Goal: Check status

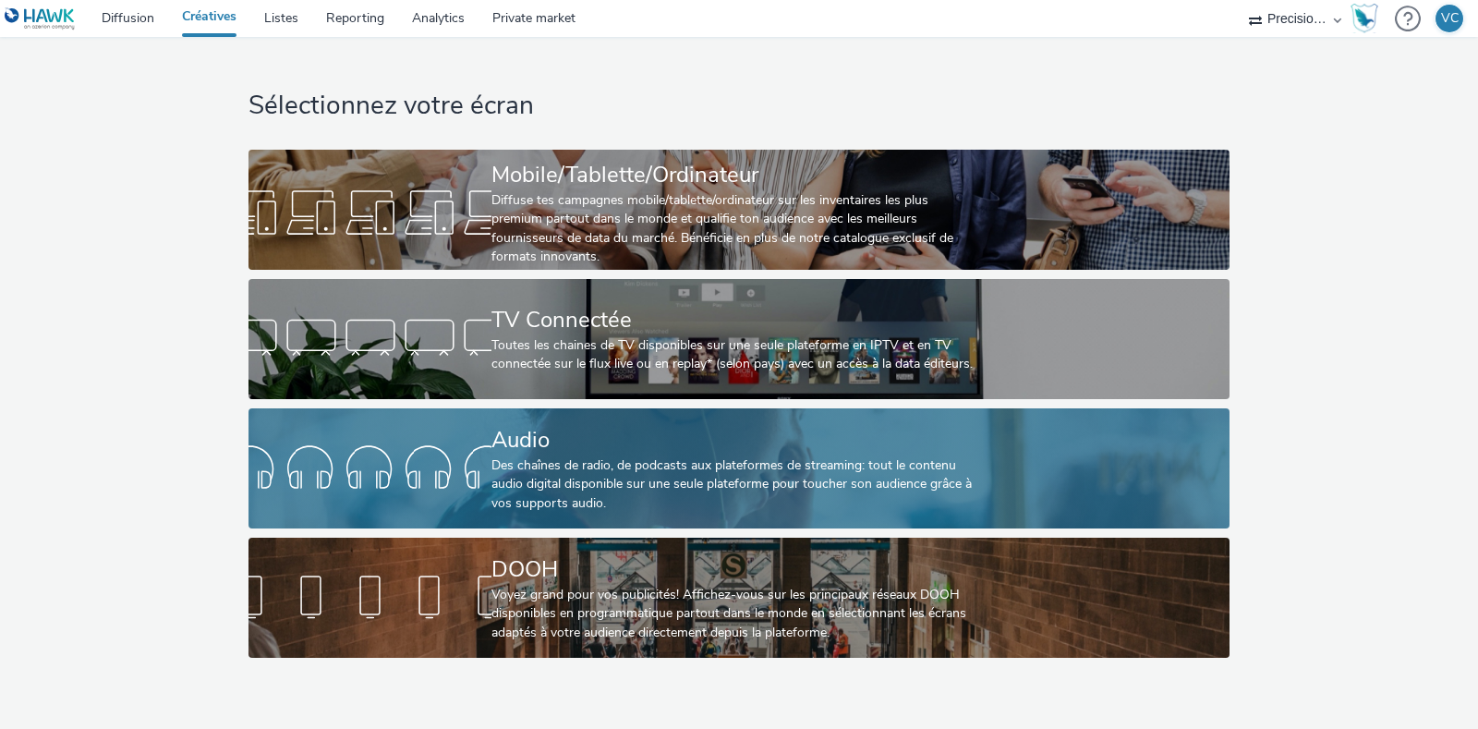
click at [460, 524] on link "Audio Des chaînes de radio, de podcasts aux plateformes de streaming: tout le c…" at bounding box center [739, 468] width 981 height 120
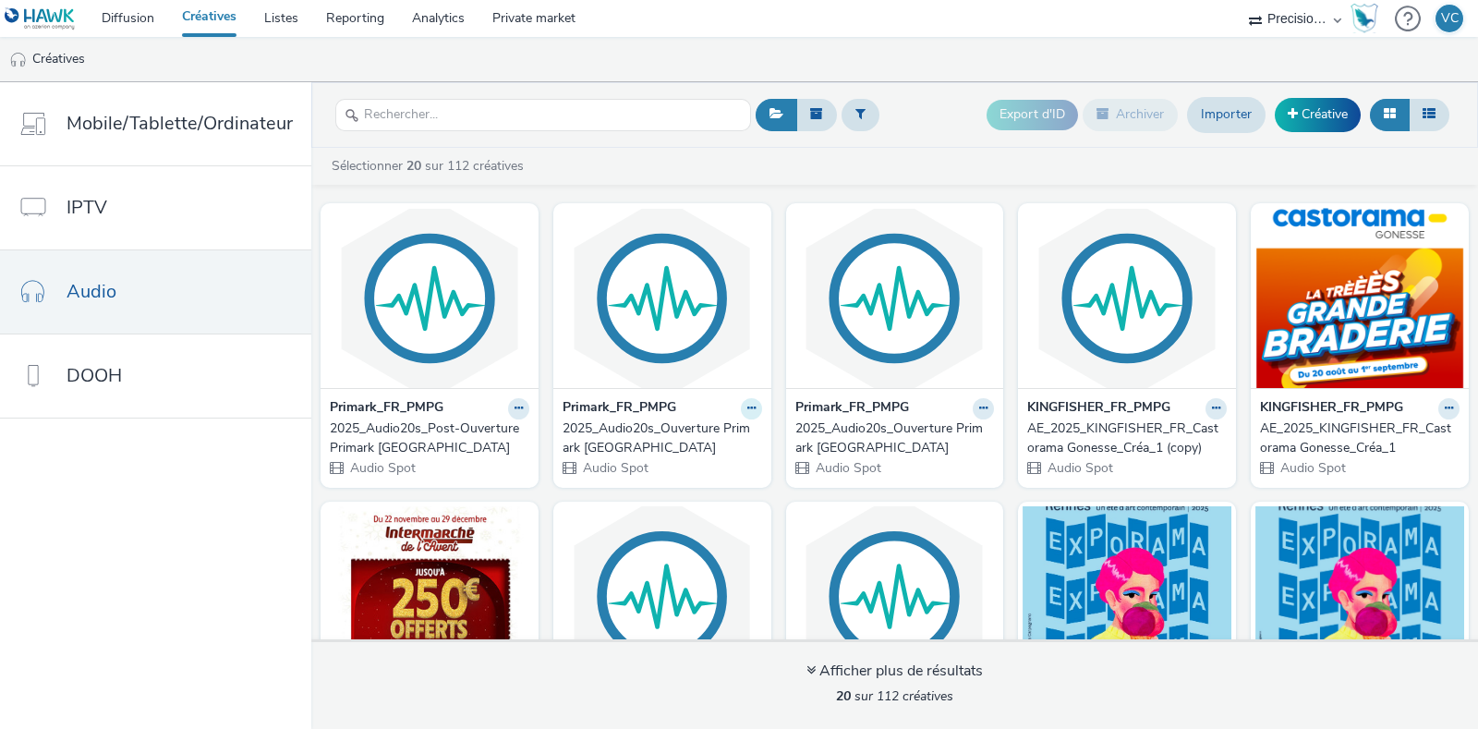
click at [741, 415] on button at bounding box center [751, 408] width 21 height 21
click at [672, 407] on div "Primark_FR_PMPG" at bounding box center [663, 408] width 200 height 21
click at [643, 385] on img at bounding box center [662, 298] width 209 height 180
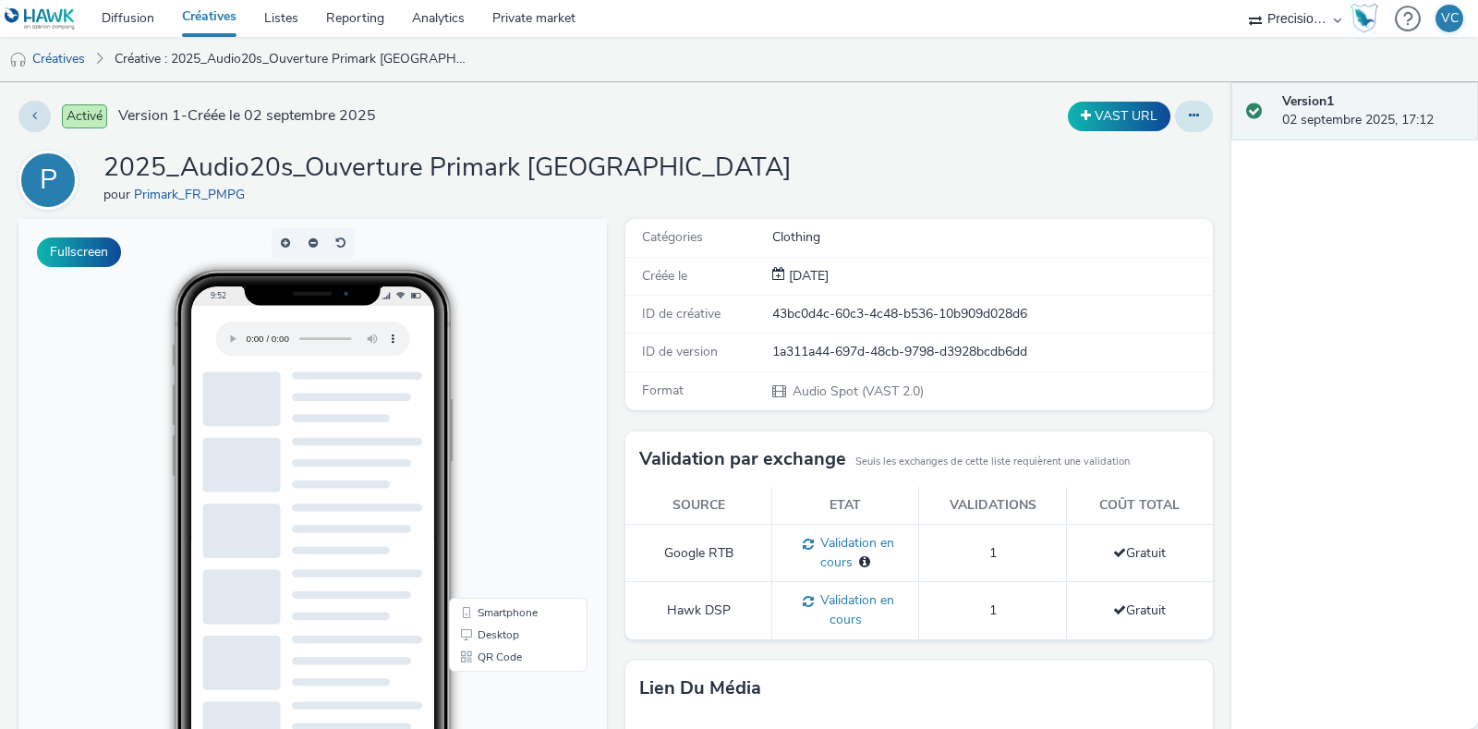
click at [1189, 124] on button at bounding box center [1194, 116] width 38 height 31
click at [833, 152] on div "P 2025_Audio20s_Ouverture Primark [GEOGRAPHIC_DATA] pour Primark_FR_PMPG" at bounding box center [615, 180] width 1195 height 59
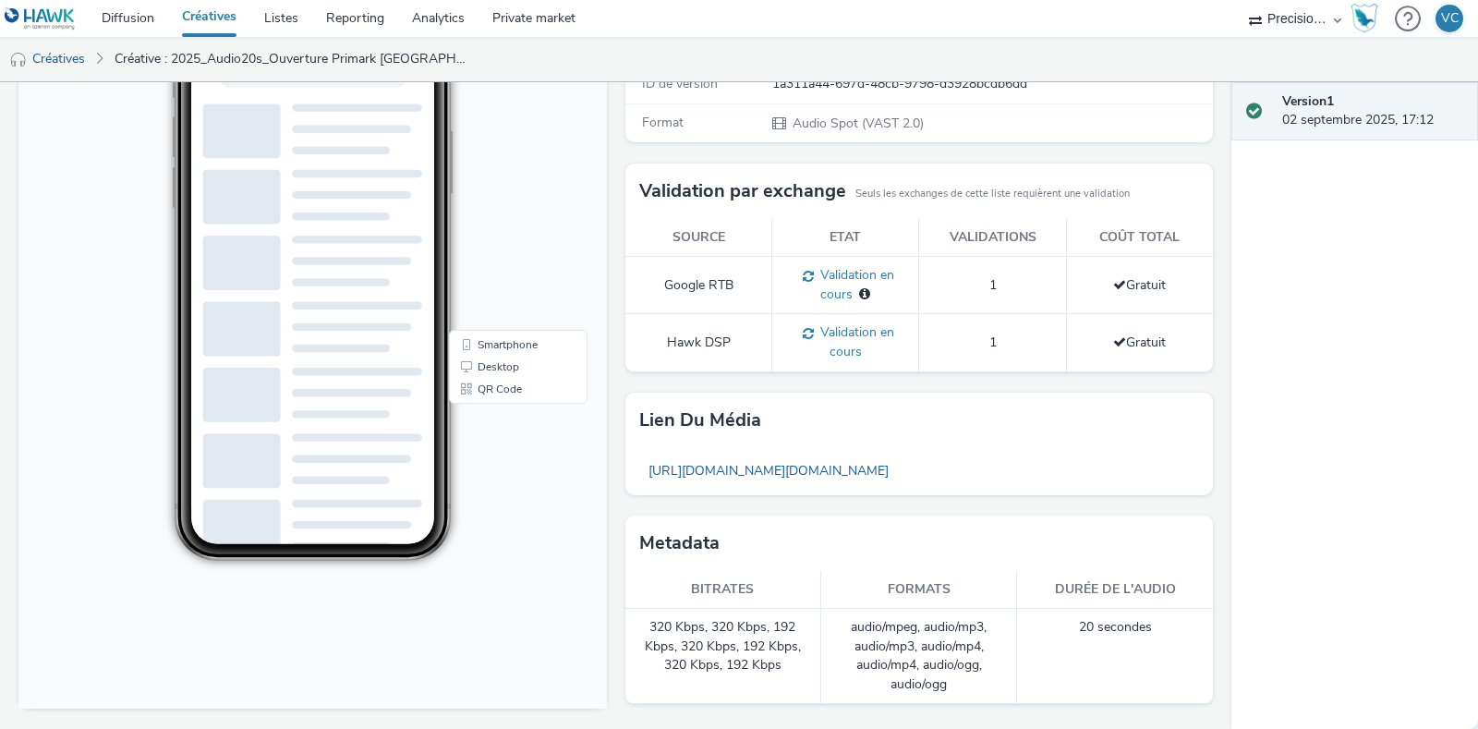
click at [841, 340] on div "Validation en cours" at bounding box center [845, 342] width 127 height 38
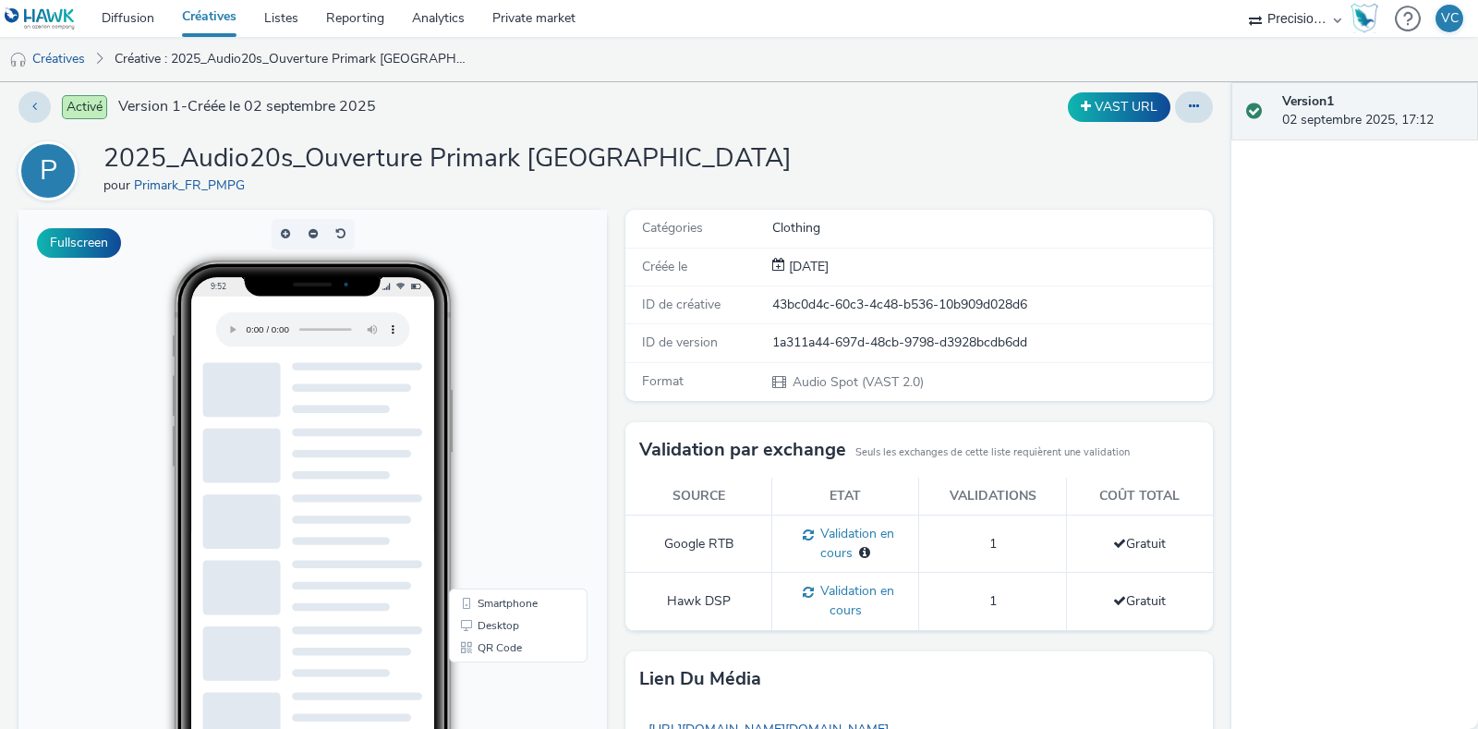
scroll to position [0, 0]
